Goal: Navigation & Orientation: Understand site structure

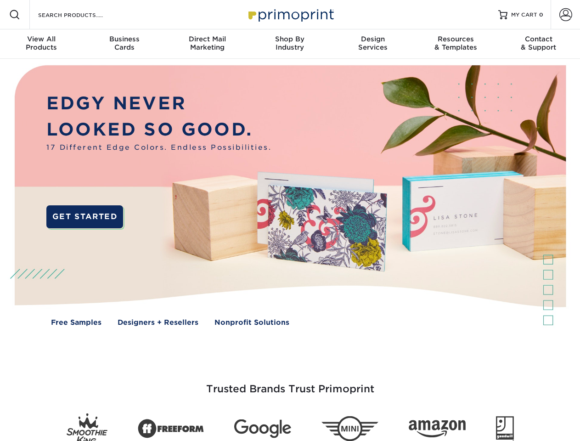
click at [290, 220] on img at bounding box center [290, 202] width 574 height 287
click at [15, 15] on span at bounding box center [14, 14] width 11 height 11
click at [565, 15] on span at bounding box center [565, 14] width 13 height 13
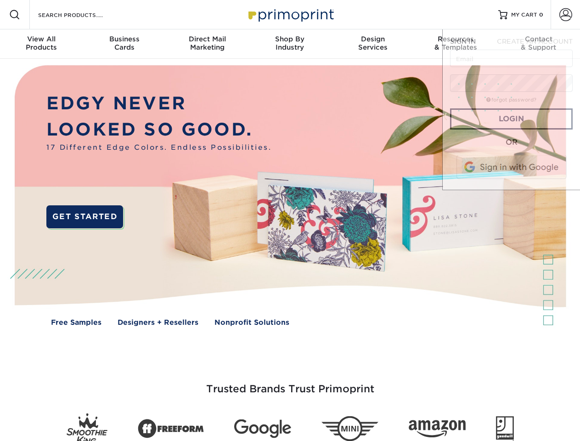
click at [41, 44] on div "View All Products" at bounding box center [41, 43] width 83 height 17
click at [124, 44] on div "Business Cards" at bounding box center [124, 43] width 83 height 17
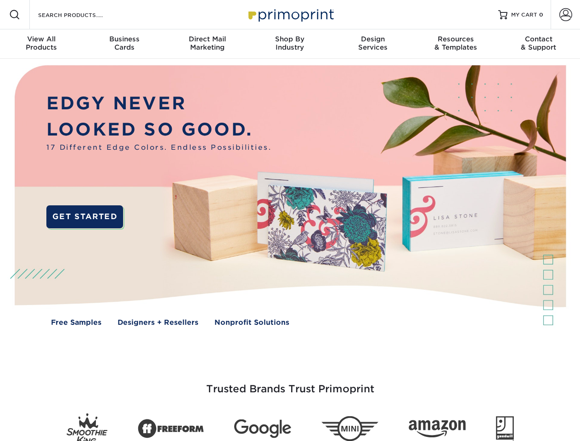
click at [207, 44] on div "Direct Mail Marketing" at bounding box center [207, 43] width 83 height 17
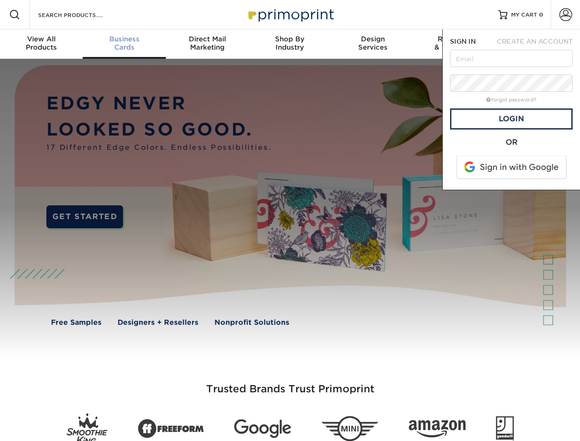
click at [290, 44] on div "Shop By Industry" at bounding box center [289, 43] width 83 height 17
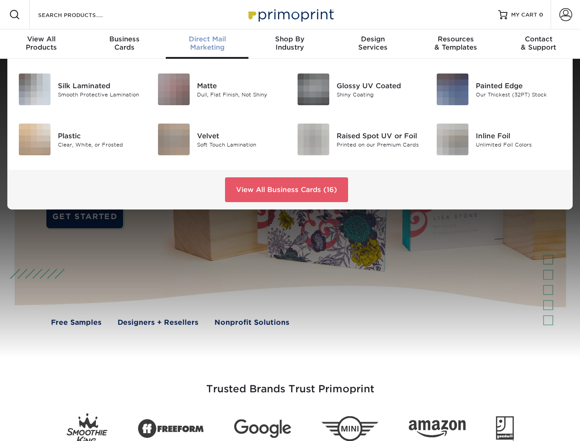
click at [373, 44] on div "Design Services" at bounding box center [372, 43] width 83 height 17
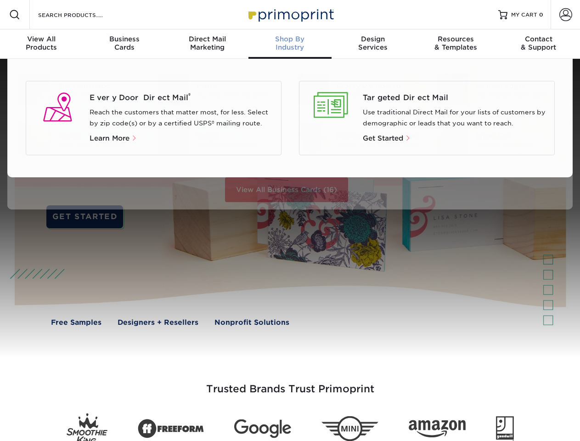
click at [455, 44] on div "Resources & Templates" at bounding box center [455, 43] width 83 height 17
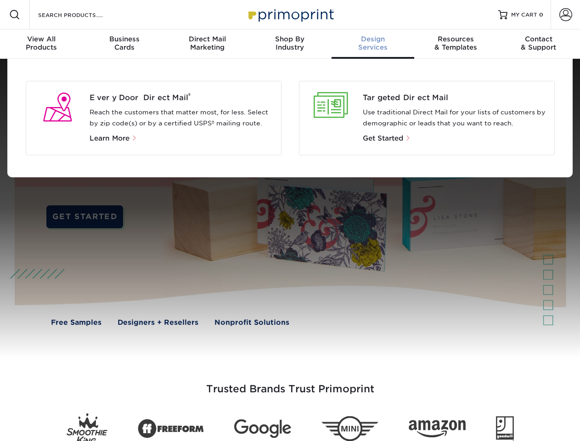
click at [538, 44] on div "Contact & Support" at bounding box center [538, 43] width 83 height 17
